Goal: Find specific page/section: Find specific page/section

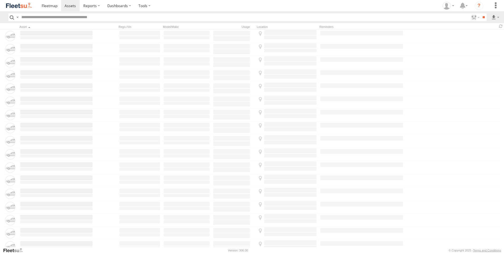
type input "*****"
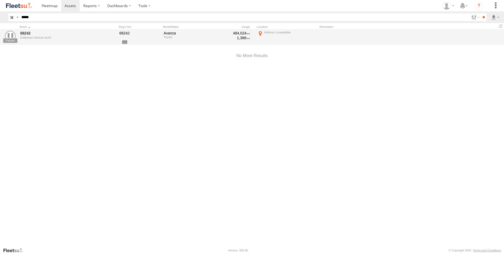
click at [12, 16] on input "button" at bounding box center [11, 17] width 7 height 8
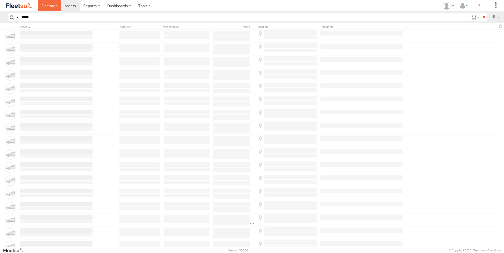
click at [55, 8] on span at bounding box center [50, 5] width 16 height 5
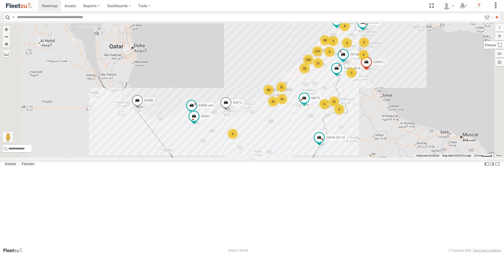
click at [502, 47] on label at bounding box center [494, 44] width 20 height 7
click at [484, 36] on label at bounding box center [493, 36] width 19 height 7
click at [0, 0] on label at bounding box center [0, 0] width 0 height 0
click at [0, 0] on span "Fences" at bounding box center [0, 0] width 0 height 0
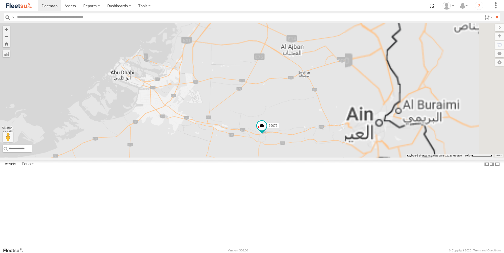
drag, startPoint x: 373, startPoint y: 149, endPoint x: 210, endPoint y: 155, distance: 163.4
click at [210, 155] on div "93598 63659-1 71967-AD-6 86239-K 28746-K 88312 93586-auh 93671 86859 24418-AD-1…" at bounding box center [252, 90] width 504 height 135
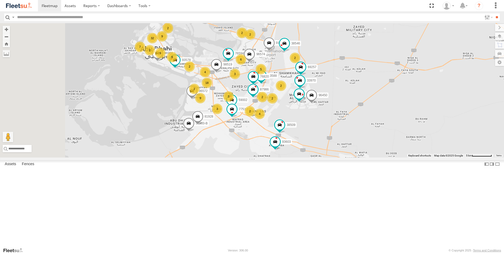
drag, startPoint x: 222, startPoint y: 161, endPoint x: 299, endPoint y: 169, distance: 77.6
click at [299, 158] on div "93598 63659-1 71967-AD-6 86239-K 28746-K 88312 93586-auh 93671 86859 24418-AD-1…" at bounding box center [252, 90] width 504 height 135
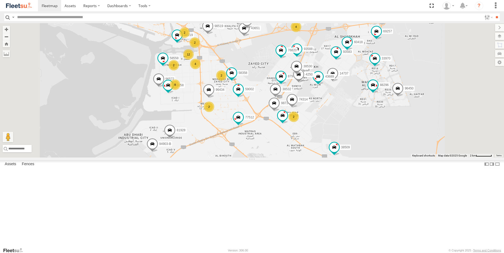
drag, startPoint x: 308, startPoint y: 174, endPoint x: 295, endPoint y: 194, distance: 23.6
click at [295, 158] on div "93598 63659-1 71967-AD-6 86239-K 28746-K 88312 93586-auh 93671 86859 24418-AD-1…" at bounding box center [252, 90] width 504 height 135
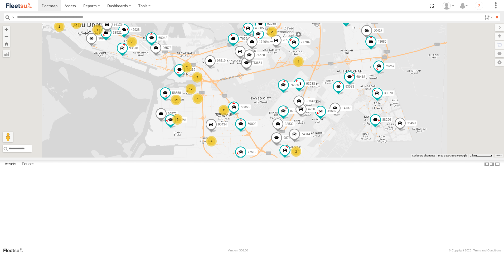
drag, startPoint x: 285, startPoint y: 170, endPoint x: 287, endPoint y: 198, distance: 28.0
click at [287, 158] on div "93598 63659-1 71967-AD-6 86239-K 28746-K 88312 93586-auh 93671 86859 24418-AD-1…" at bounding box center [252, 90] width 504 height 135
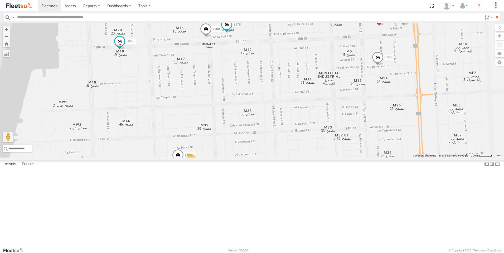
drag, startPoint x: 259, startPoint y: 130, endPoint x: 263, endPoint y: 179, distance: 48.3
click at [263, 158] on div "93598 63659-1 71967-AD-6 86239-K 28746-K 88312 93586-auh 93671 86859 24418-AD-1…" at bounding box center [252, 90] width 504 height 135
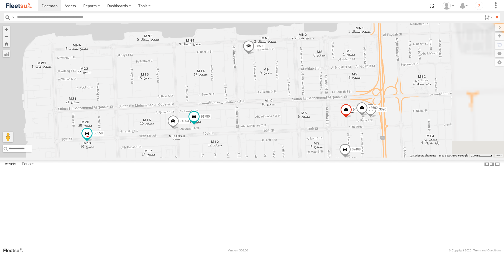
drag, startPoint x: 301, startPoint y: 111, endPoint x: 269, endPoint y: 199, distance: 93.3
click at [269, 158] on div "93598 63659-1 71967-AD-6 86239-K 28746-K 88312 93586-auh 93671 86859 24418-AD-1…" at bounding box center [252, 90] width 504 height 135
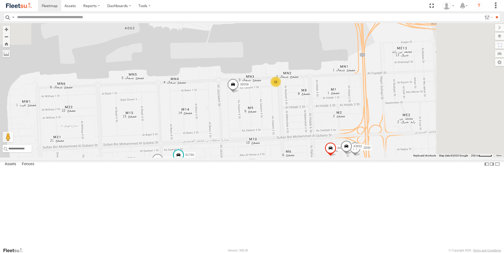
drag, startPoint x: 309, startPoint y: 147, endPoint x: 294, endPoint y: 189, distance: 45.1
click at [294, 158] on div "93598 63659-1 71967-AD-6 86239-K 28746-K 88312 93586-auh 93671 86859 24418-AD-1…" at bounding box center [252, 90] width 504 height 135
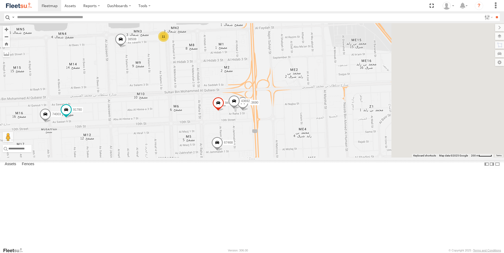
drag, startPoint x: 216, startPoint y: 132, endPoint x: 200, endPoint y: 125, distance: 17.6
click at [200, 125] on div "93598 63659-1 71967-AD-6 86239-K 28746-K 88312 93586-auh 93671 86859 24418-AD-1…" at bounding box center [252, 90] width 504 height 135
